Goal: Task Accomplishment & Management: Use online tool/utility

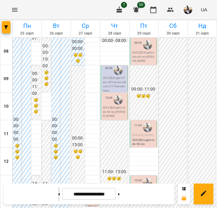
click at [58, 197] on button at bounding box center [59, 194] width 2 height 13
type input "**********"
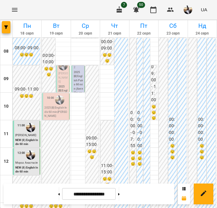
click at [188, 10] on img "button" at bounding box center [188, 10] width 9 height 9
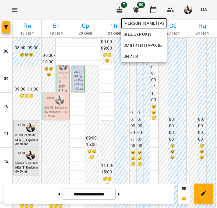
click at [165, 25] on span "[PERSON_NAME] (а)" at bounding box center [144, 23] width 41 height 7
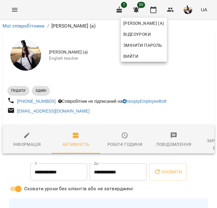
click at [191, 65] on div at bounding box center [108, 104] width 217 height 208
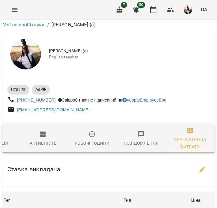
scroll to position [576, 0]
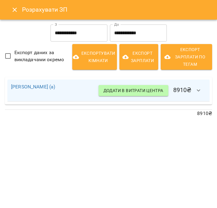
click at [185, 89] on h6 "Додати в витрати центра 8910 ₴" at bounding box center [153, 90] width 108 height 15
click at [197, 90] on icon "button" at bounding box center [198, 90] width 7 height 7
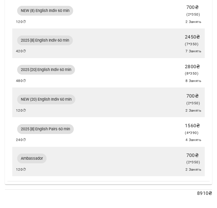
scroll to position [0, 0]
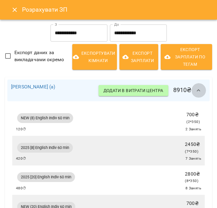
click at [195, 89] on icon "button" at bounding box center [198, 90] width 7 height 7
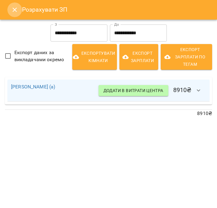
click at [14, 10] on icon "Close" at bounding box center [15, 10] width 4 height 4
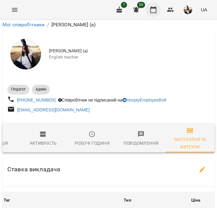
click at [155, 8] on icon "button" at bounding box center [154, 9] width 6 height 7
